Goal: Task Accomplishment & Management: Manage account settings

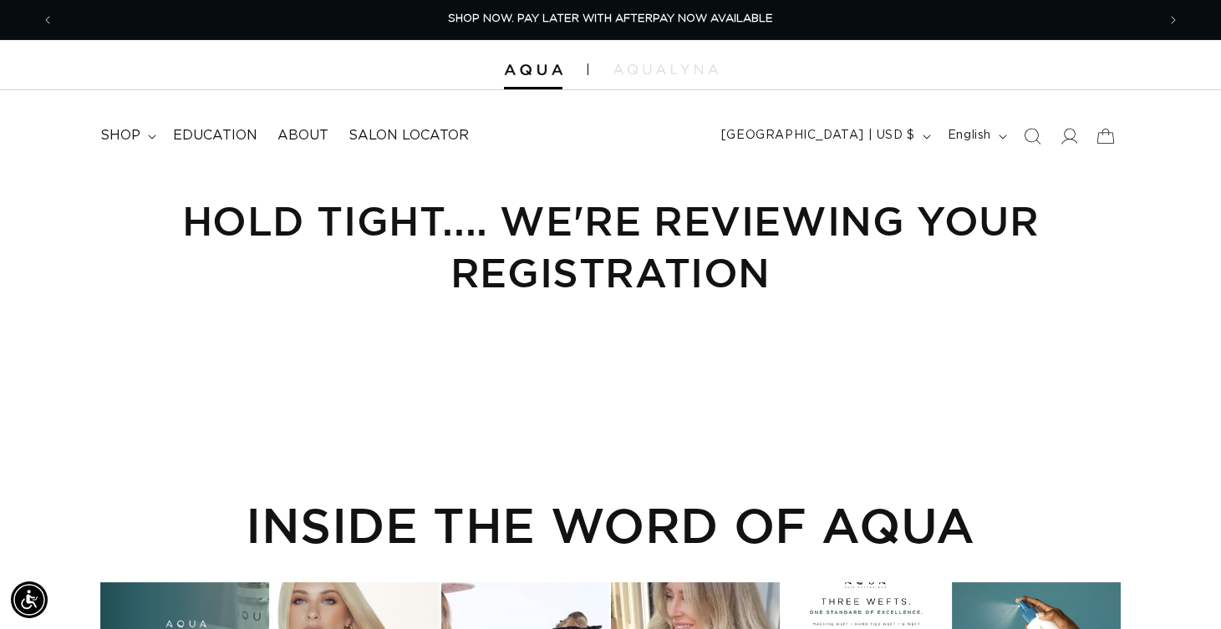
scroll to position [0, 2205]
click at [1072, 135] on icon at bounding box center [1069, 136] width 18 height 18
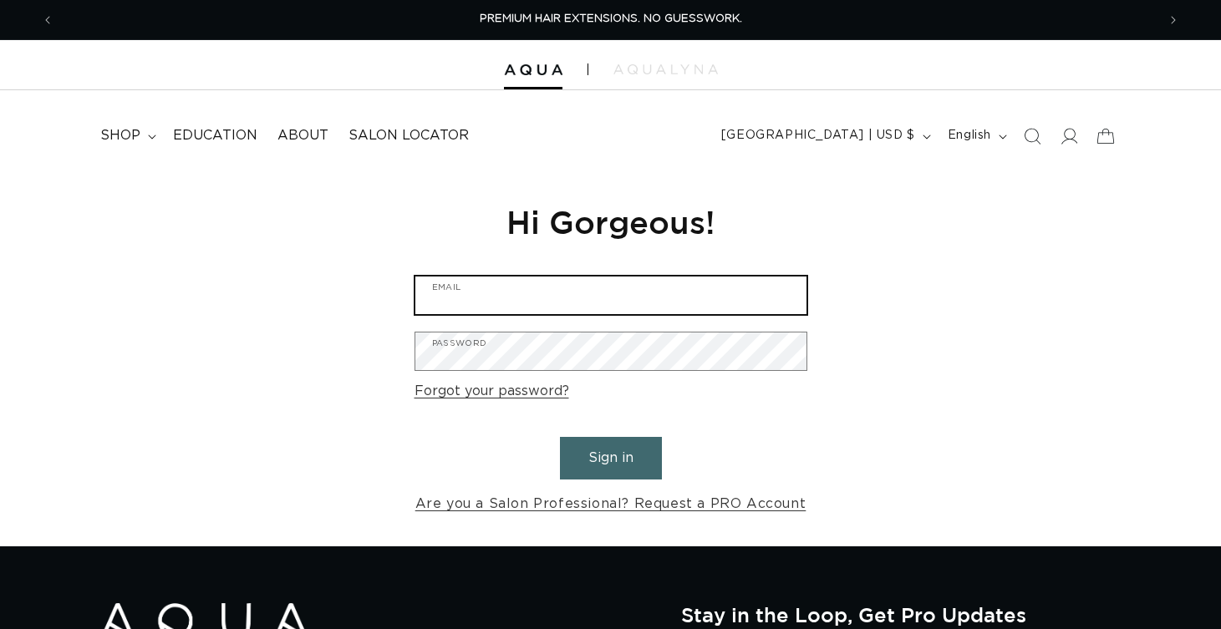
click at [491, 287] on input "Email" at bounding box center [610, 296] width 391 height 38
type input "paintedbychelsea@gmail.com"
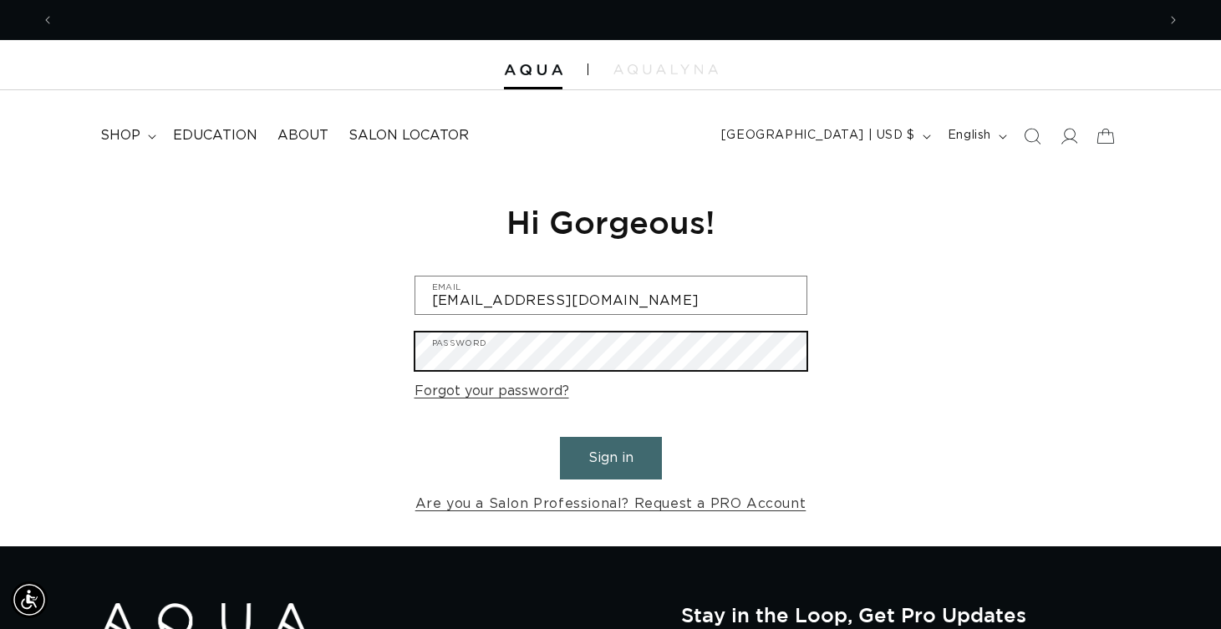
scroll to position [0, 2205]
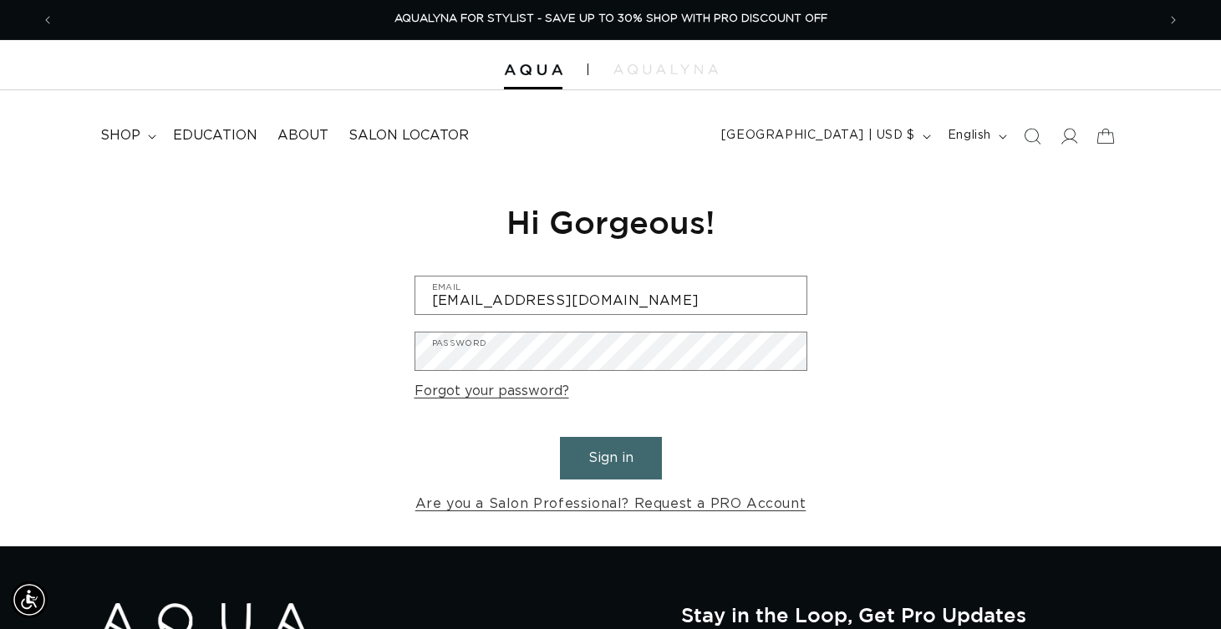
click at [602, 455] on button "Sign in" at bounding box center [611, 458] width 102 height 43
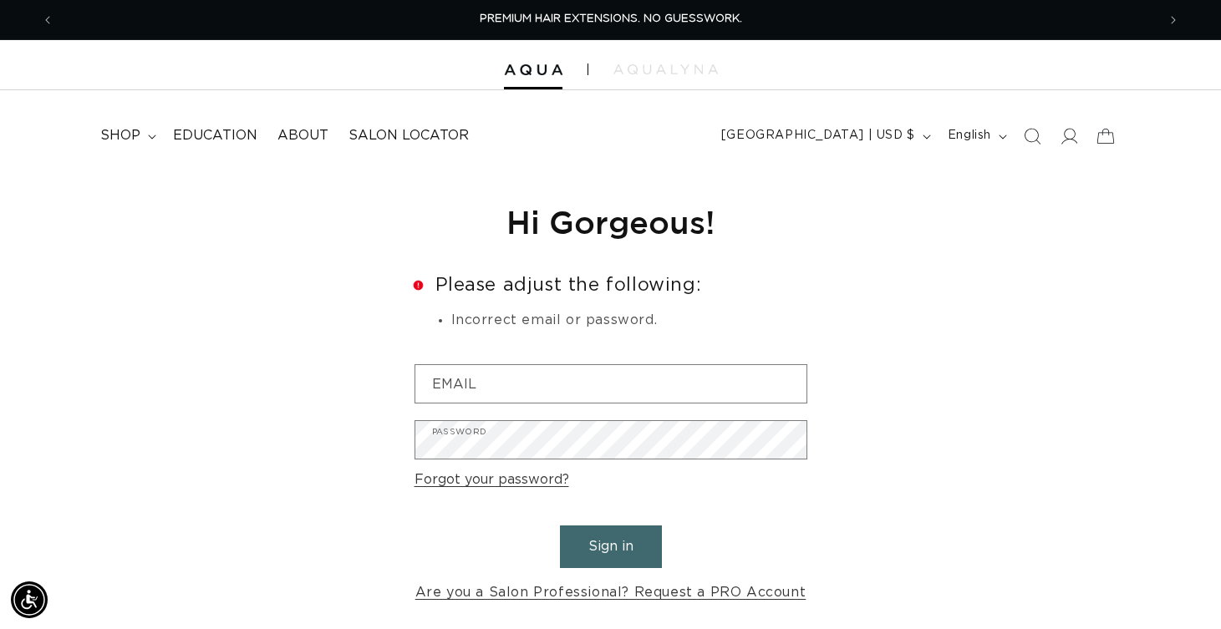
click at [797, 491] on form "Error Please adjust the following: Incorrect email or password. Email Password …" at bounding box center [611, 440] width 393 height 329
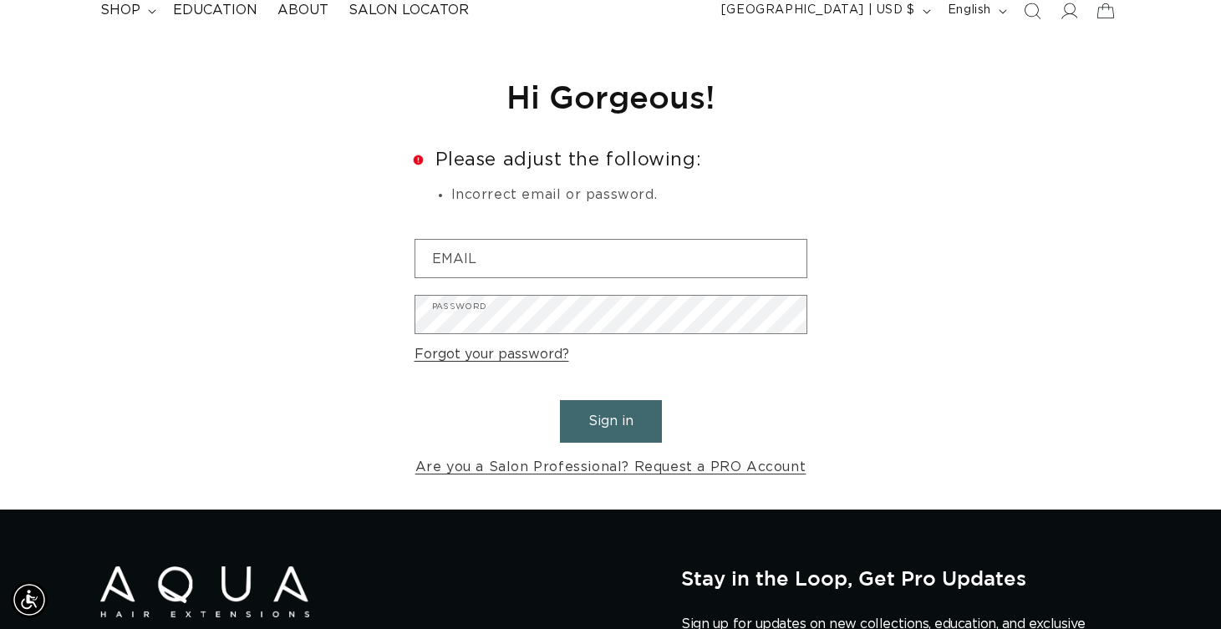
scroll to position [0, 1103]
click at [516, 350] on link "Forgot your password?" at bounding box center [492, 355] width 155 height 24
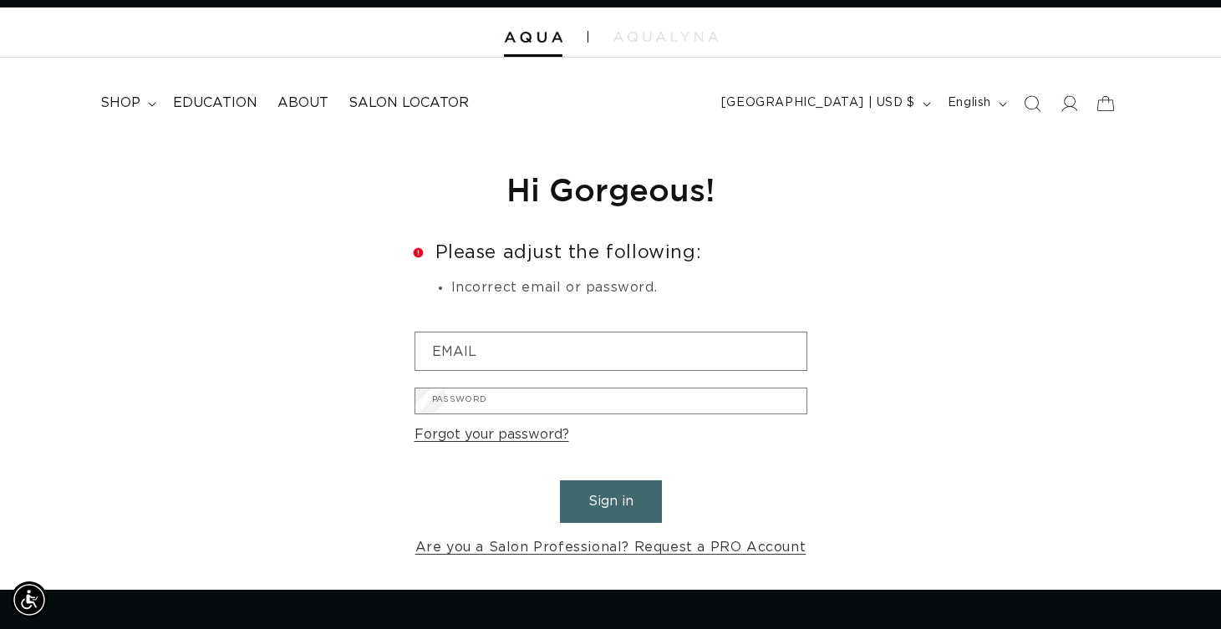
click at [0, 0] on input "Email" at bounding box center [0, 0] width 0 height 0
type input "[EMAIL_ADDRESS][DOMAIN_NAME]"
click at [971, 219] on div "Reset your password We will send you an email to reset your password paintedbyc…" at bounding box center [610, 364] width 1221 height 451
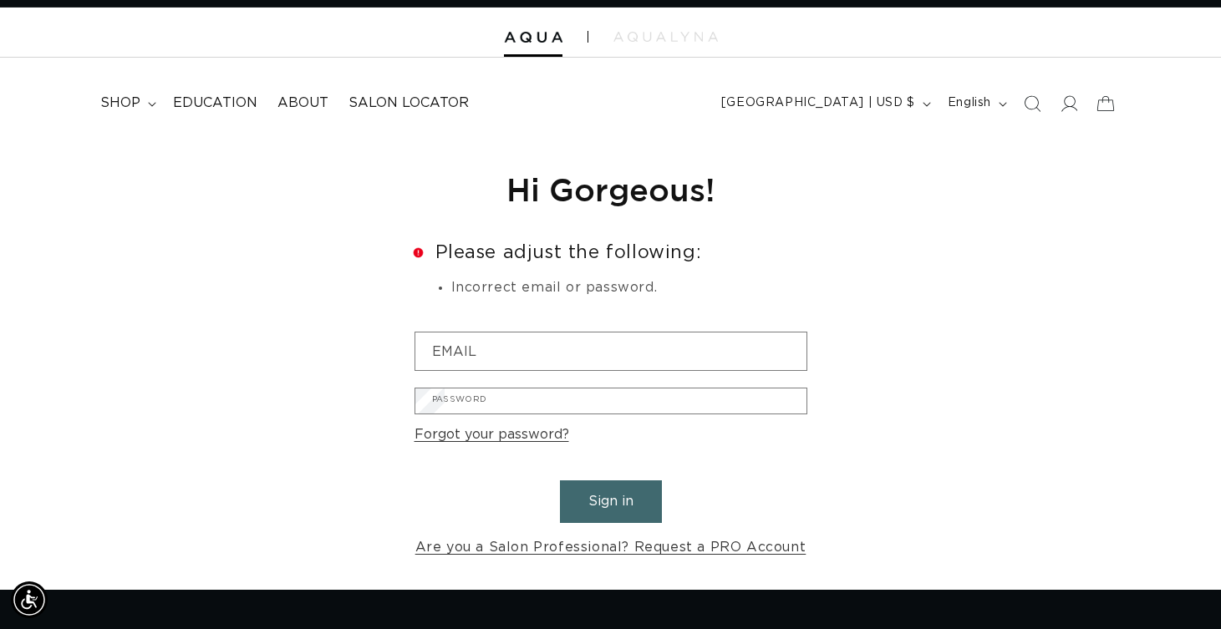
click at [0, 0] on button "Submit" at bounding box center [0, 0] width 0 height 0
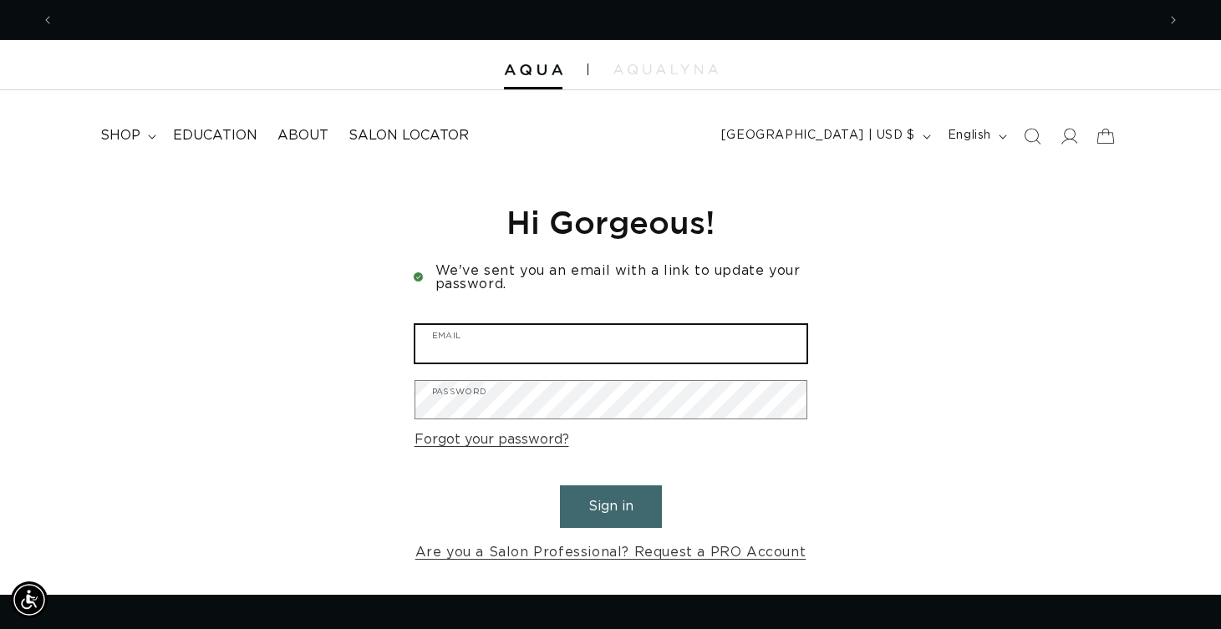
scroll to position [0, 2205]
type input "[EMAIL_ADDRESS][DOMAIN_NAME]"
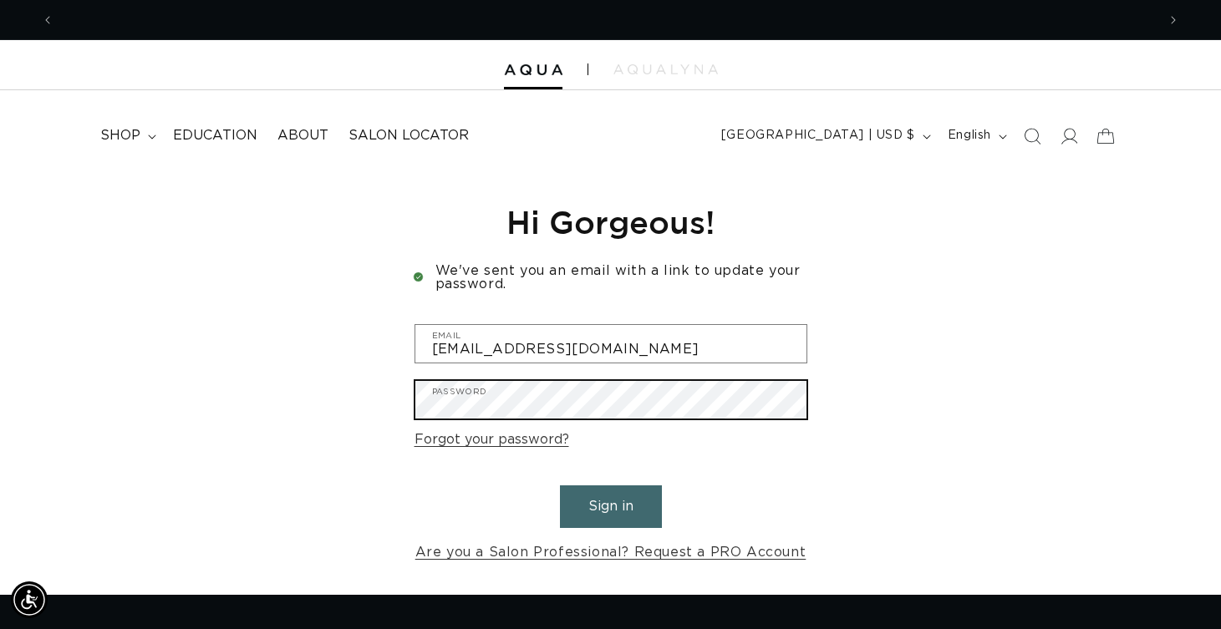
scroll to position [0, 0]
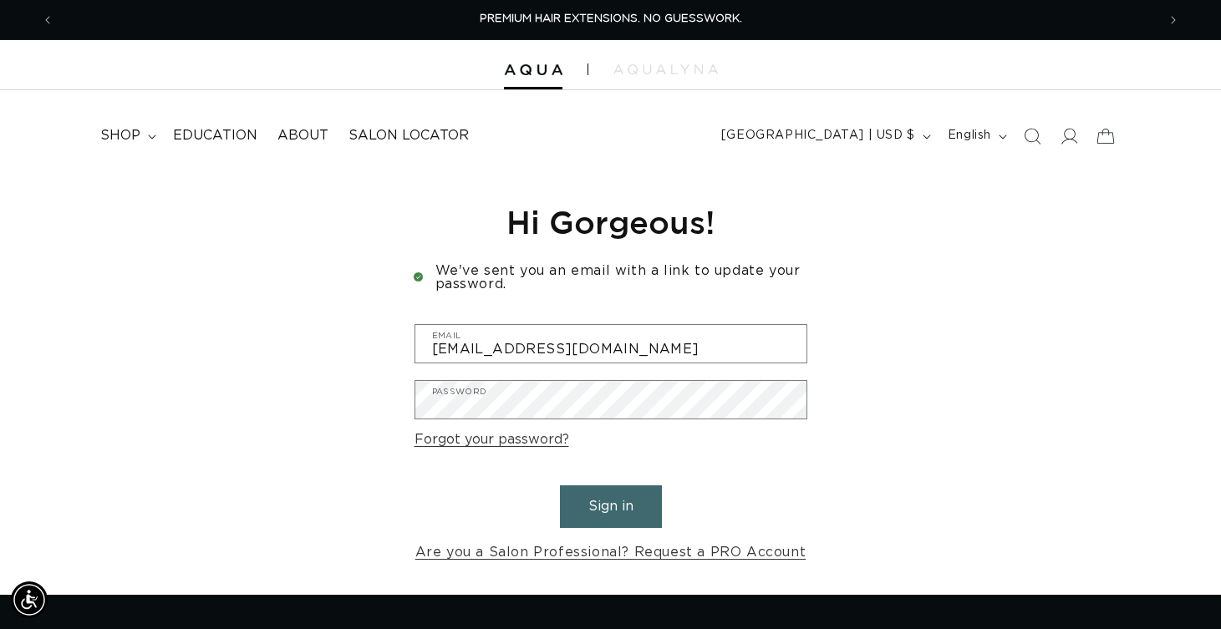
click at [626, 504] on button "Sign in" at bounding box center [611, 507] width 102 height 43
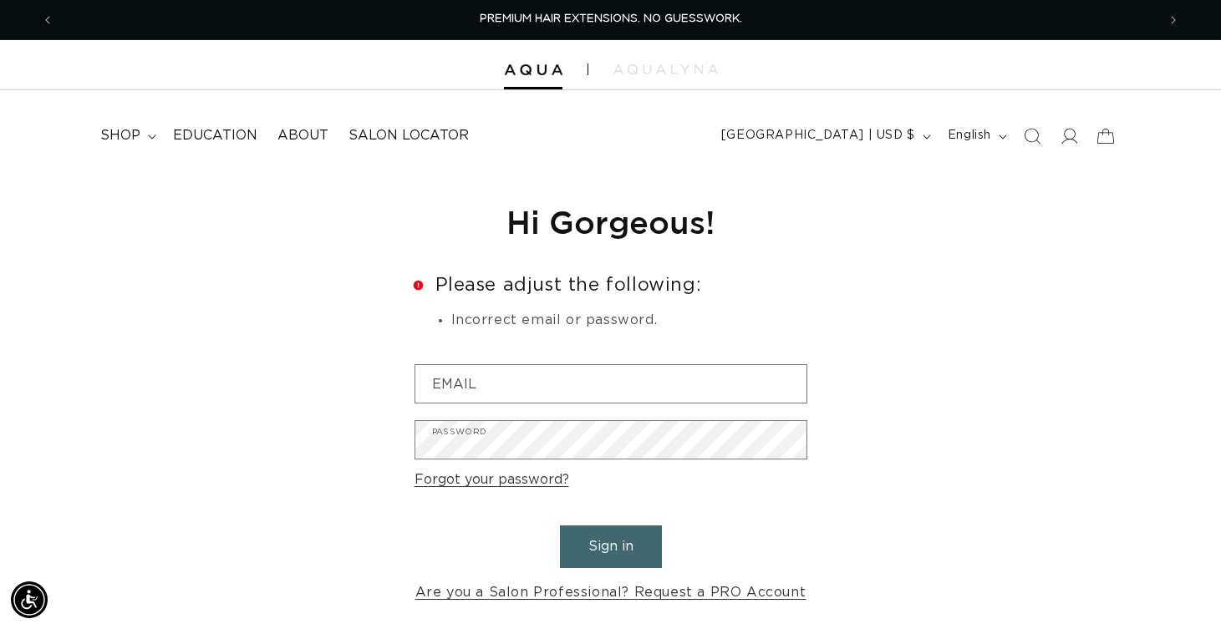
click at [744, 485] on form "Error Please adjust the following: Incorrect email or password. Email Password …" at bounding box center [611, 440] width 393 height 329
click at [795, 192] on div "Reset your password We will send you an email to reset your password Email Subm…" at bounding box center [611, 403] width 418 height 464
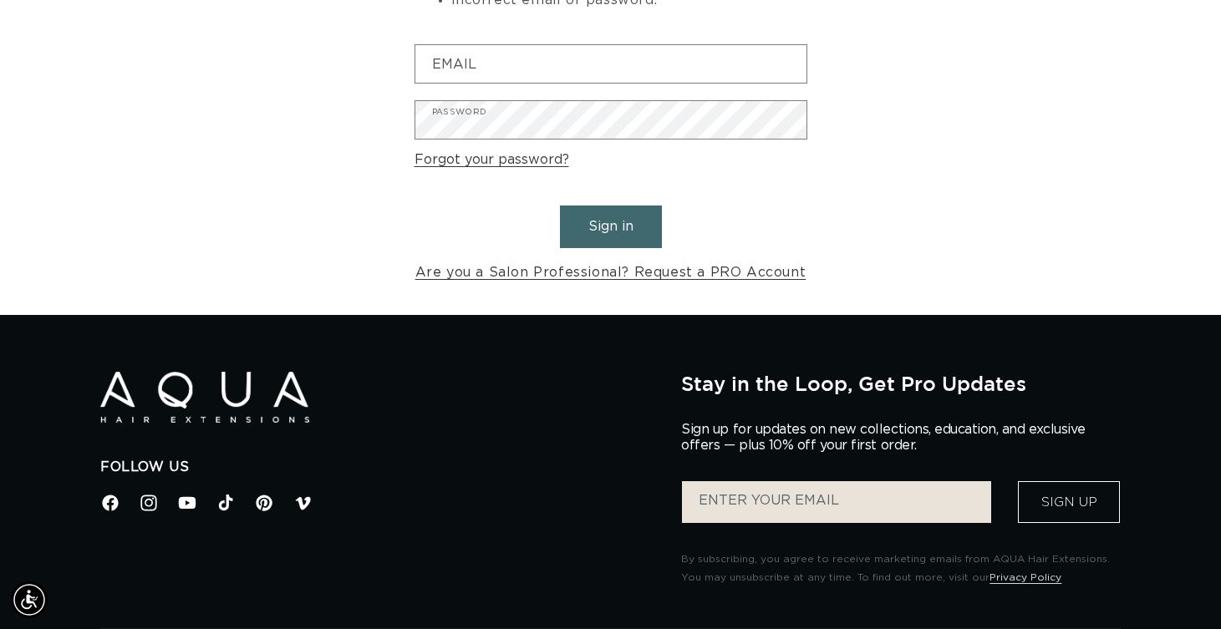
scroll to position [0, 1103]
